Goal: Complete application form: Complete application form

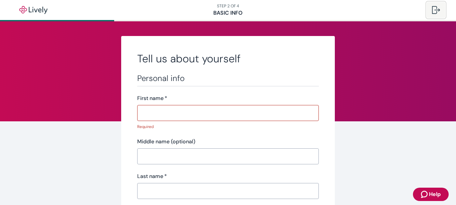
click at [435, 12] on div at bounding box center [436, 10] width 8 height 8
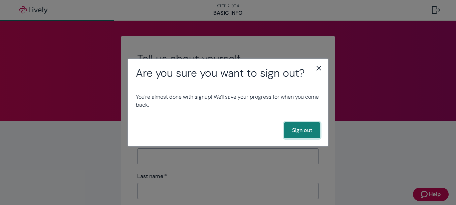
click at [303, 136] on button "Sign out" at bounding box center [302, 131] width 36 height 16
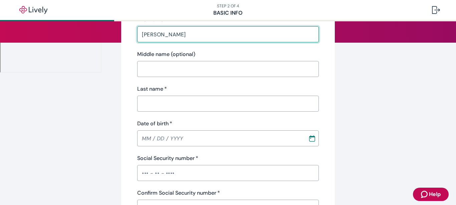
scroll to position [79, 0]
type input "Nelson"
click at [265, 104] on input "Last name   *" at bounding box center [228, 103] width 182 height 13
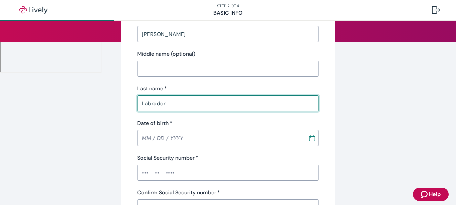
type input "Labrador"
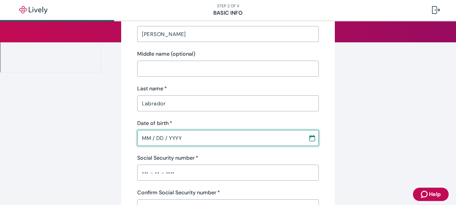
click at [145, 141] on input "MM / DD / YYYY" at bounding box center [220, 138] width 166 height 13
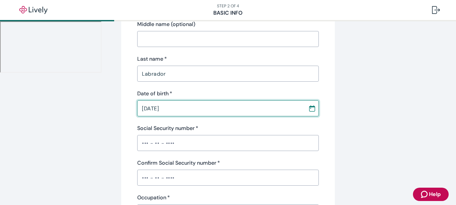
scroll to position [110, 0]
type input "01 / 17 / 1983"
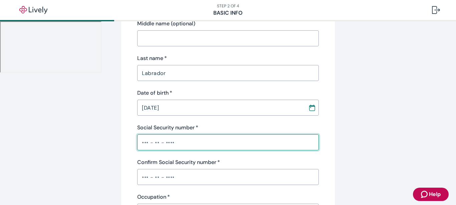
click at [145, 141] on input "Social Security number   *" at bounding box center [228, 142] width 182 height 13
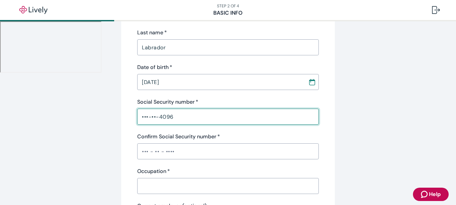
scroll to position [141, 0]
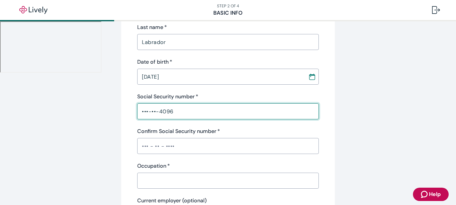
type input "•••-••-4096"
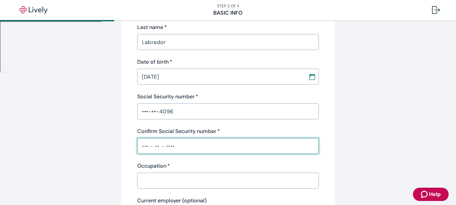
click at [145, 141] on input "Confirm Social Security number   *" at bounding box center [228, 146] width 182 height 13
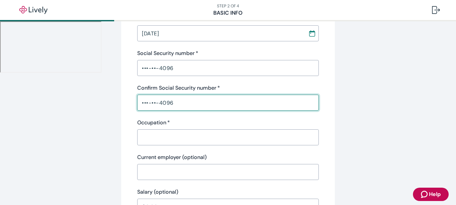
scroll to position [184, 0]
type input "•••-••-4096"
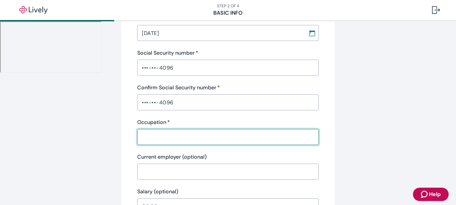
click at [145, 141] on input "Occupation   *" at bounding box center [228, 137] width 182 height 13
type input "a"
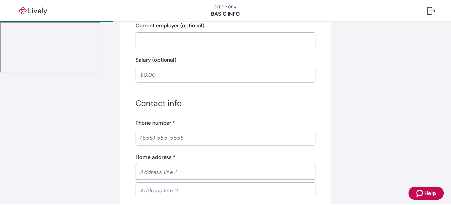
scroll to position [317, 0]
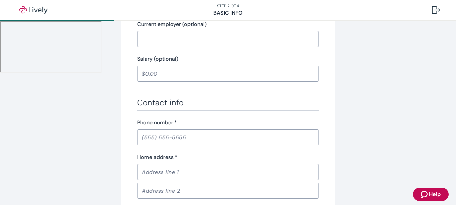
type input "Broker"
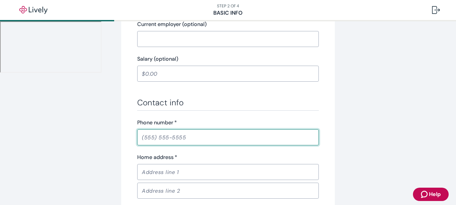
click at [145, 141] on input "Phone number   *" at bounding box center [228, 137] width 182 height 13
type input "(210) 540-8139"
type input "22803 US Highway 281 N"
type input "Apt 13207"
type input "San Antonio"
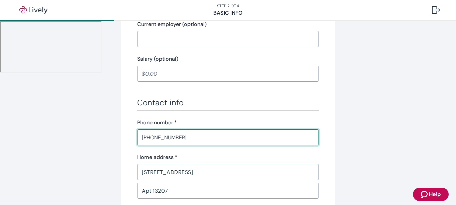
type input "TX"
type input "78258"
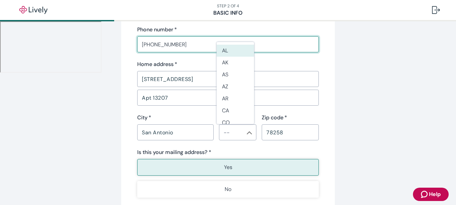
scroll to position [411, 0]
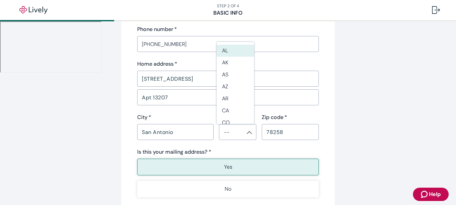
click at [191, 118] on div "City   *" at bounding box center [175, 118] width 76 height 8
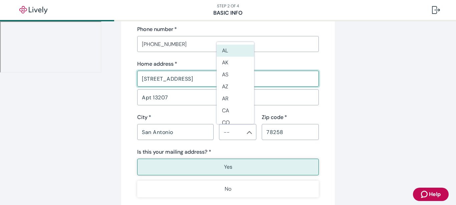
click at [212, 78] on input "22803 US Highway 281 N" at bounding box center [228, 78] width 182 height 13
type input "2"
type input "3867 Rusted Copper"
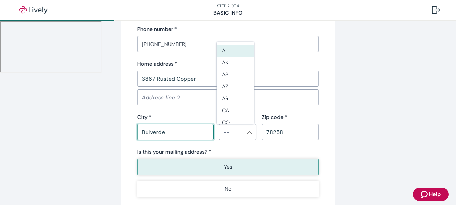
type input "Bulverde"
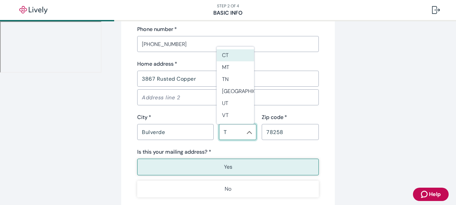
type input "CT"
click at [160, 115] on div "City   *" at bounding box center [175, 118] width 76 height 8
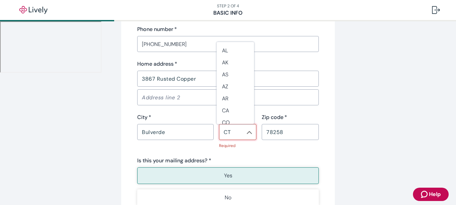
click at [234, 137] on input "CT" at bounding box center [232, 132] width 22 height 9
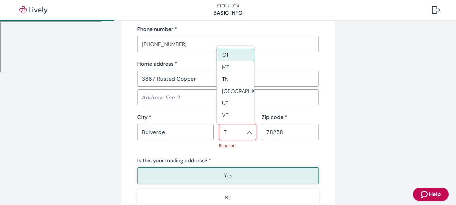
scroll to position [0, 0]
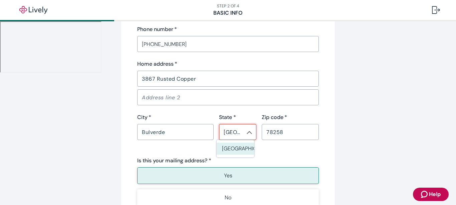
type input "TX"
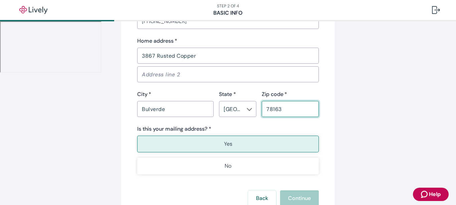
scroll to position [437, 0]
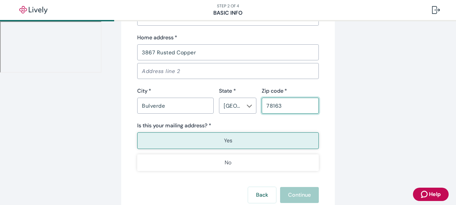
type input "78163"
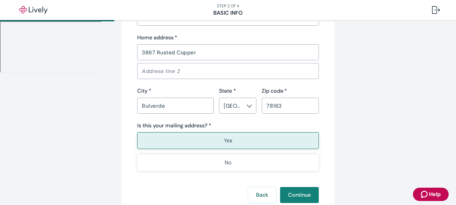
click at [234, 137] on button "Yes" at bounding box center [228, 141] width 182 height 17
click at [286, 188] on button "Continue" at bounding box center [299, 195] width 39 height 16
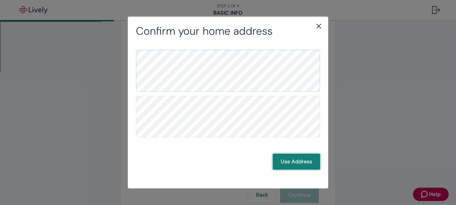
click at [308, 158] on button "Use Address" at bounding box center [296, 162] width 47 height 16
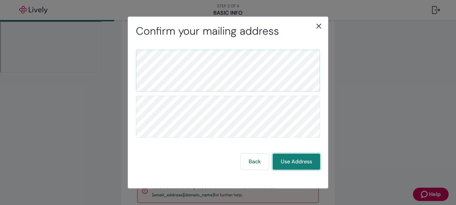
click at [281, 159] on button "Use Address" at bounding box center [296, 162] width 47 height 16
click at [289, 160] on button "Use Address" at bounding box center [296, 162] width 47 height 16
click at [289, 161] on button "Use Address" at bounding box center [296, 162] width 47 height 16
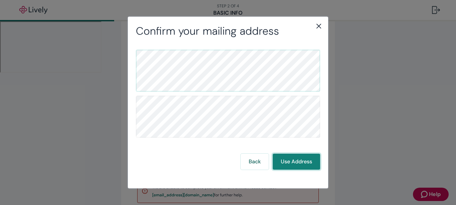
click at [289, 161] on button "Use Address" at bounding box center [296, 162] width 47 height 16
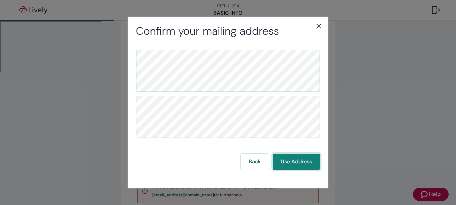
click at [289, 161] on button "Use Address" at bounding box center [296, 162] width 47 height 16
click at [288, 157] on button "Use Address" at bounding box center [296, 162] width 47 height 16
click at [294, 161] on button "Use Address" at bounding box center [296, 162] width 47 height 16
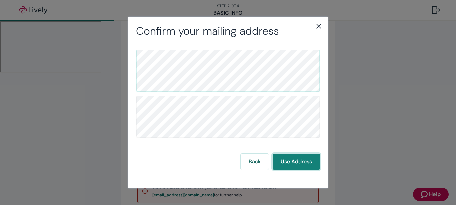
click at [294, 162] on button "Use Address" at bounding box center [296, 162] width 47 height 16
click at [293, 162] on button "Use Address" at bounding box center [296, 162] width 47 height 16
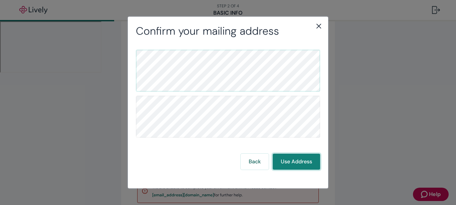
click at [293, 162] on button "Use Address" at bounding box center [296, 162] width 47 height 16
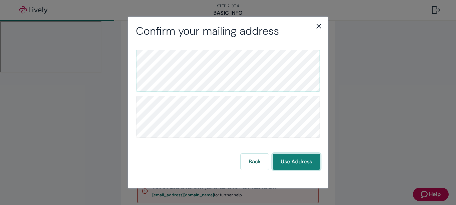
click at [293, 162] on button "Use Address" at bounding box center [296, 162] width 47 height 16
click at [288, 159] on button "Use Address" at bounding box center [296, 162] width 47 height 16
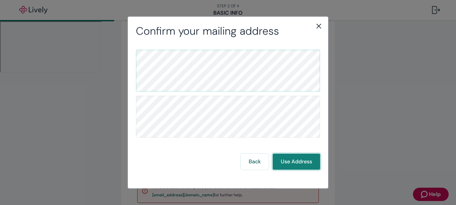
click at [288, 159] on button "Use Address" at bounding box center [296, 162] width 47 height 16
click at [254, 157] on button "Back" at bounding box center [255, 162] width 28 height 16
click at [299, 171] on div "Use Address" at bounding box center [228, 109] width 200 height 143
click at [296, 161] on button "Use Address" at bounding box center [296, 162] width 47 height 16
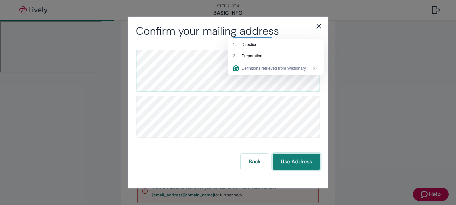
click at [296, 161] on button "Use Address" at bounding box center [296, 162] width 47 height 16
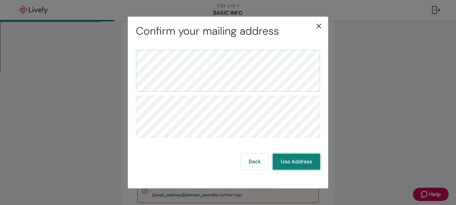
click at [296, 161] on button "Use Address" at bounding box center [296, 162] width 47 height 16
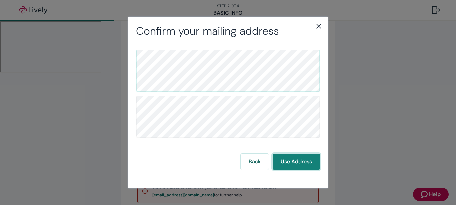
click at [296, 161] on button "Use Address" at bounding box center [296, 162] width 47 height 16
click at [292, 159] on button "Use Address" at bounding box center [296, 162] width 47 height 16
click at [258, 159] on button "Back" at bounding box center [255, 162] width 28 height 16
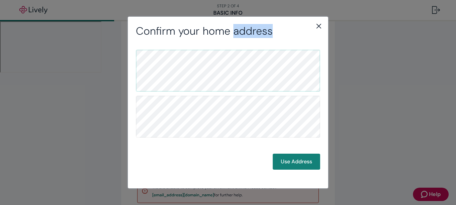
click at [258, 159] on div "Use Address" at bounding box center [228, 162] width 184 height 16
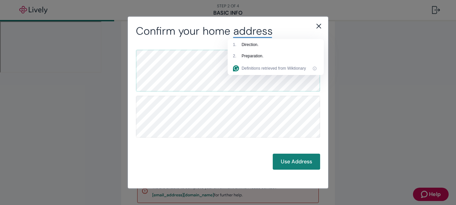
click at [258, 159] on div "Use Address" at bounding box center [228, 162] width 184 height 16
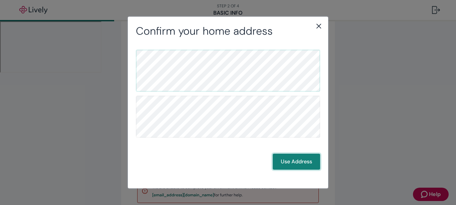
click at [286, 165] on button "Use Address" at bounding box center [296, 162] width 47 height 16
click at [250, 156] on button "Back" at bounding box center [255, 162] width 28 height 16
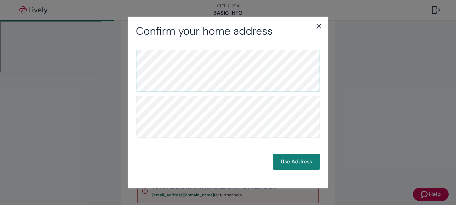
click at [320, 26] on icon "close" at bounding box center [319, 26] width 8 height 8
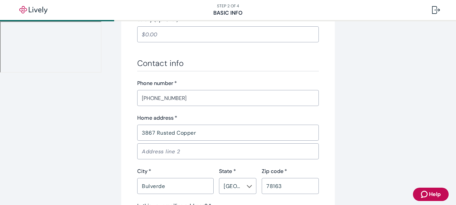
scroll to position [357, 0]
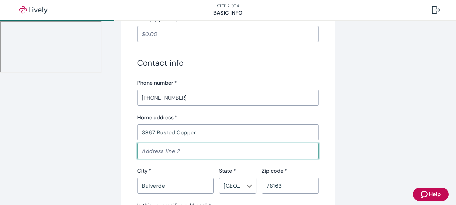
click at [226, 149] on input "Address line 2" at bounding box center [228, 151] width 182 height 13
click at [223, 132] on input "3867 Rusted Copper" at bounding box center [228, 132] width 182 height 13
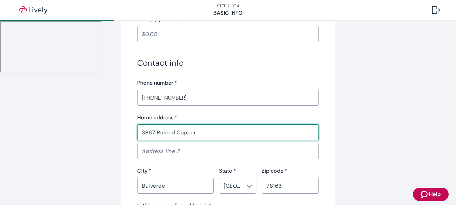
click at [223, 132] on input "3867 Rusted Copper" at bounding box center [228, 132] width 182 height 13
drag, startPoint x: 223, startPoint y: 132, endPoint x: 81, endPoint y: 108, distance: 144.3
click at [81, 108] on div "Tell us about yourself Personal info First name   * Nelson ​ Middle name (optio…" at bounding box center [228, 6] width 321 height 655
click at [152, 138] on input "Home address   *" at bounding box center [228, 132] width 182 height 13
type input "22803 US Highway 281 N"
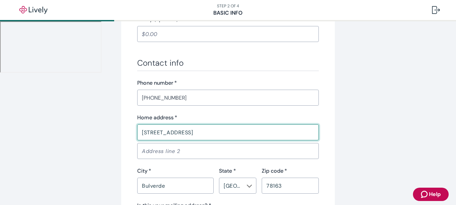
type input "Apt 13207"
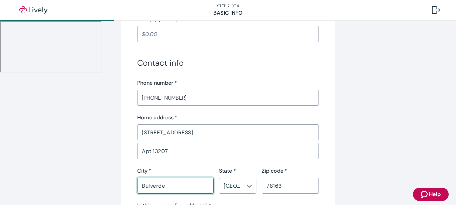
click at [172, 188] on input "Bulverde" at bounding box center [175, 185] width 76 height 13
click at [167, 189] on input "Bulverde" at bounding box center [175, 185] width 76 height 13
drag, startPoint x: 167, startPoint y: 189, endPoint x: 88, endPoint y: 180, distance: 80.0
click at [88, 180] on div "Tell us about yourself Personal info First name   * Nelson ​ Middle name (optio…" at bounding box center [228, 6] width 321 height 655
type input "San Antonio"
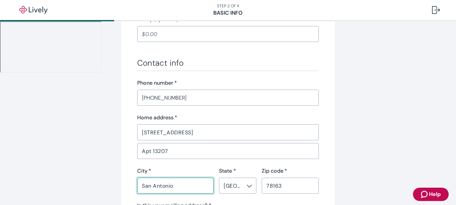
type input "Enrique"
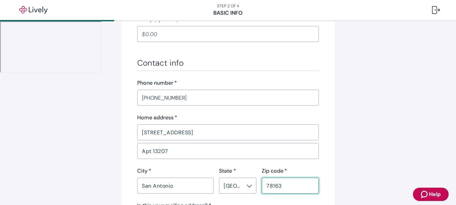
click at [289, 190] on input "78163" at bounding box center [290, 185] width 57 height 13
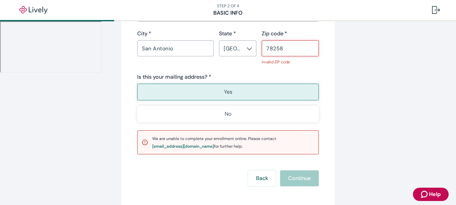
scroll to position [496, 0]
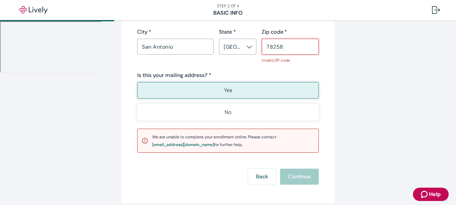
type input "78258"
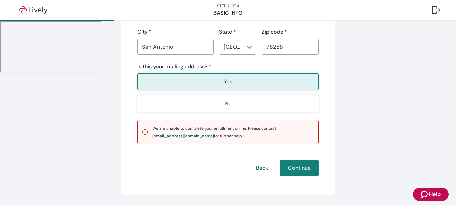
click at [288, 171] on button "Continue" at bounding box center [299, 168] width 39 height 16
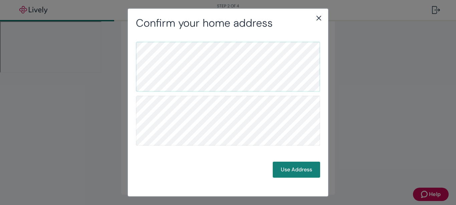
click at [288, 171] on button "Use Address" at bounding box center [296, 170] width 47 height 16
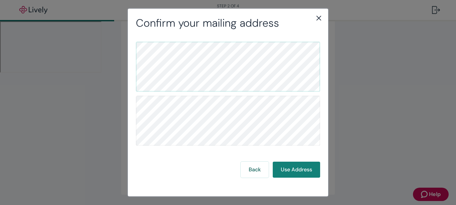
click at [288, 171] on button "Use Address" at bounding box center [296, 170] width 47 height 16
click at [297, 167] on button "Use Address" at bounding box center [296, 170] width 47 height 16
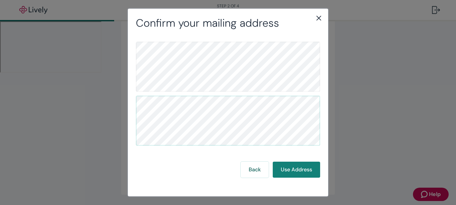
click at [318, 15] on icon "close" at bounding box center [319, 18] width 8 height 8
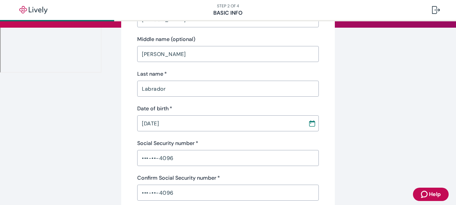
scroll to position [0, 0]
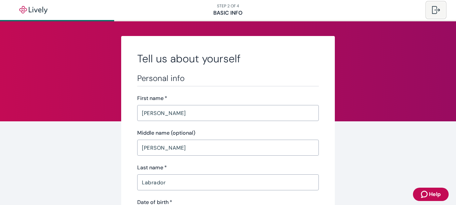
click at [434, 6] on div at bounding box center [436, 10] width 8 height 8
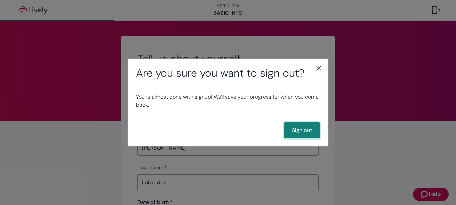
click at [301, 125] on button "Sign out" at bounding box center [302, 131] width 36 height 16
